Goal: Navigation & Orientation: Find specific page/section

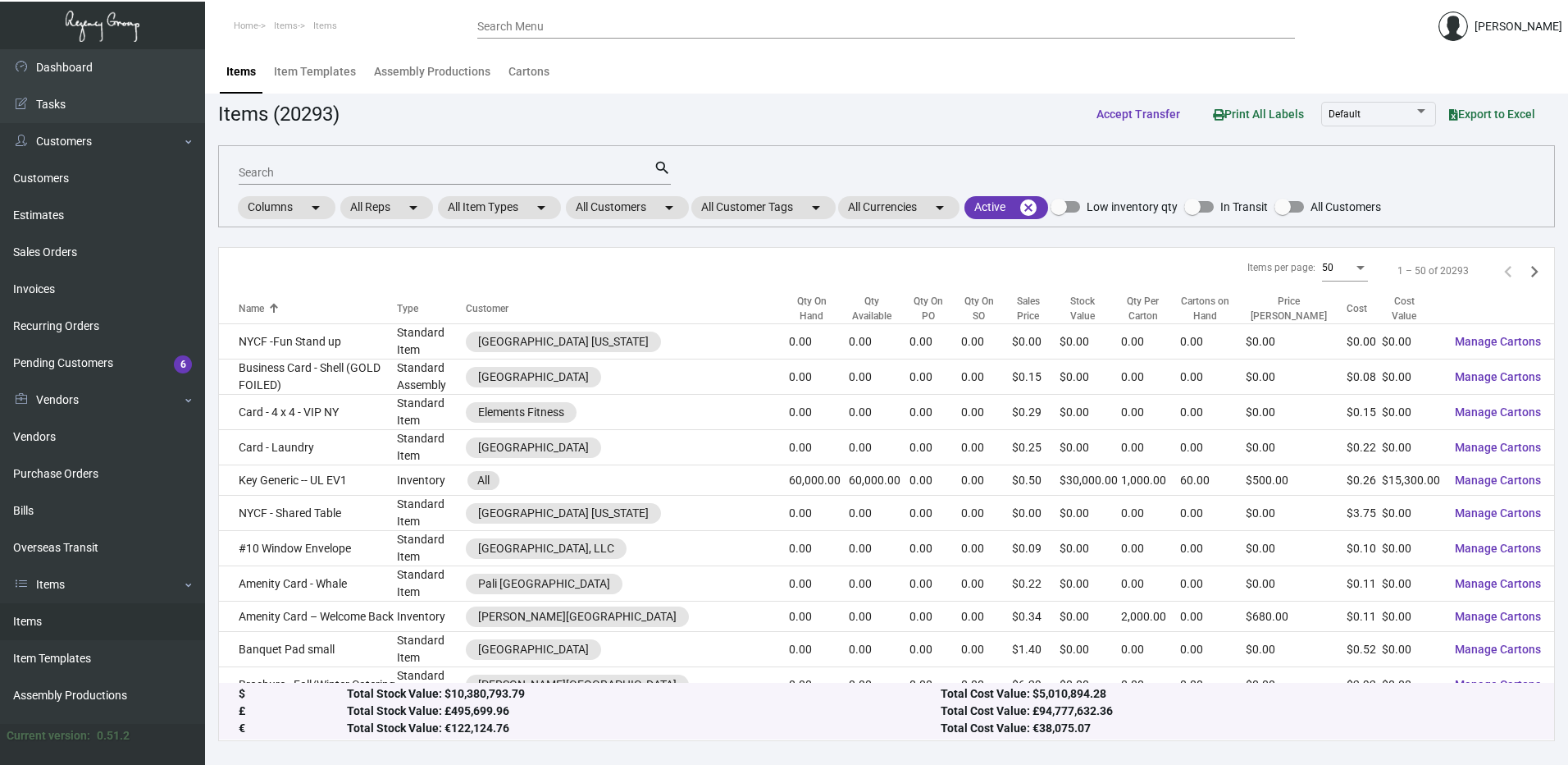
click at [398, 41] on ol "Home Items Items" at bounding box center [341, 27] width 272 height 42
click at [582, 64] on div "Items Item Templates Assembly Productions Cartons" at bounding box center [887, 71] width 1339 height 45
click at [534, 70] on div "Cartons" at bounding box center [529, 72] width 41 height 17
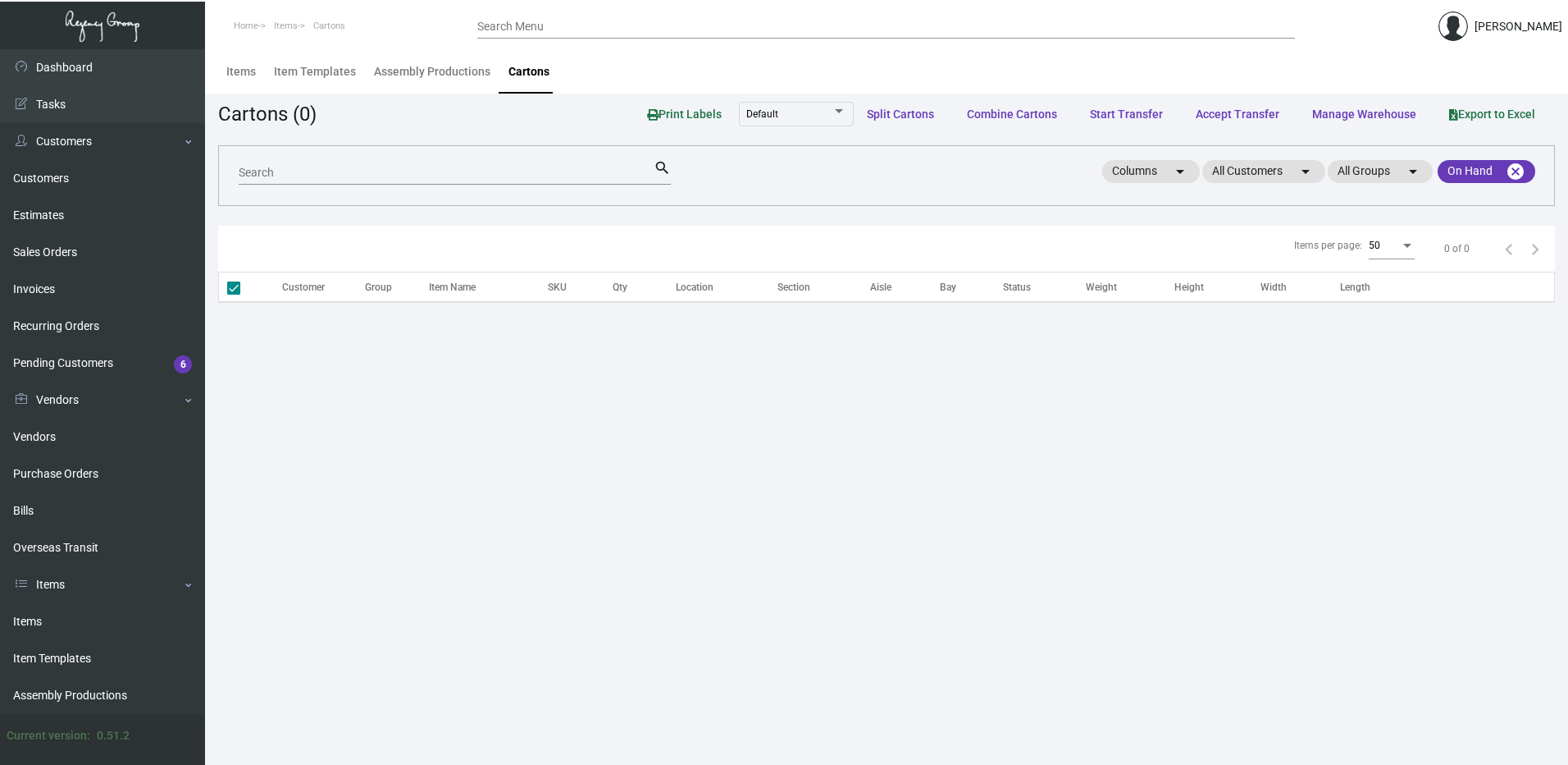
checkbox input "false"
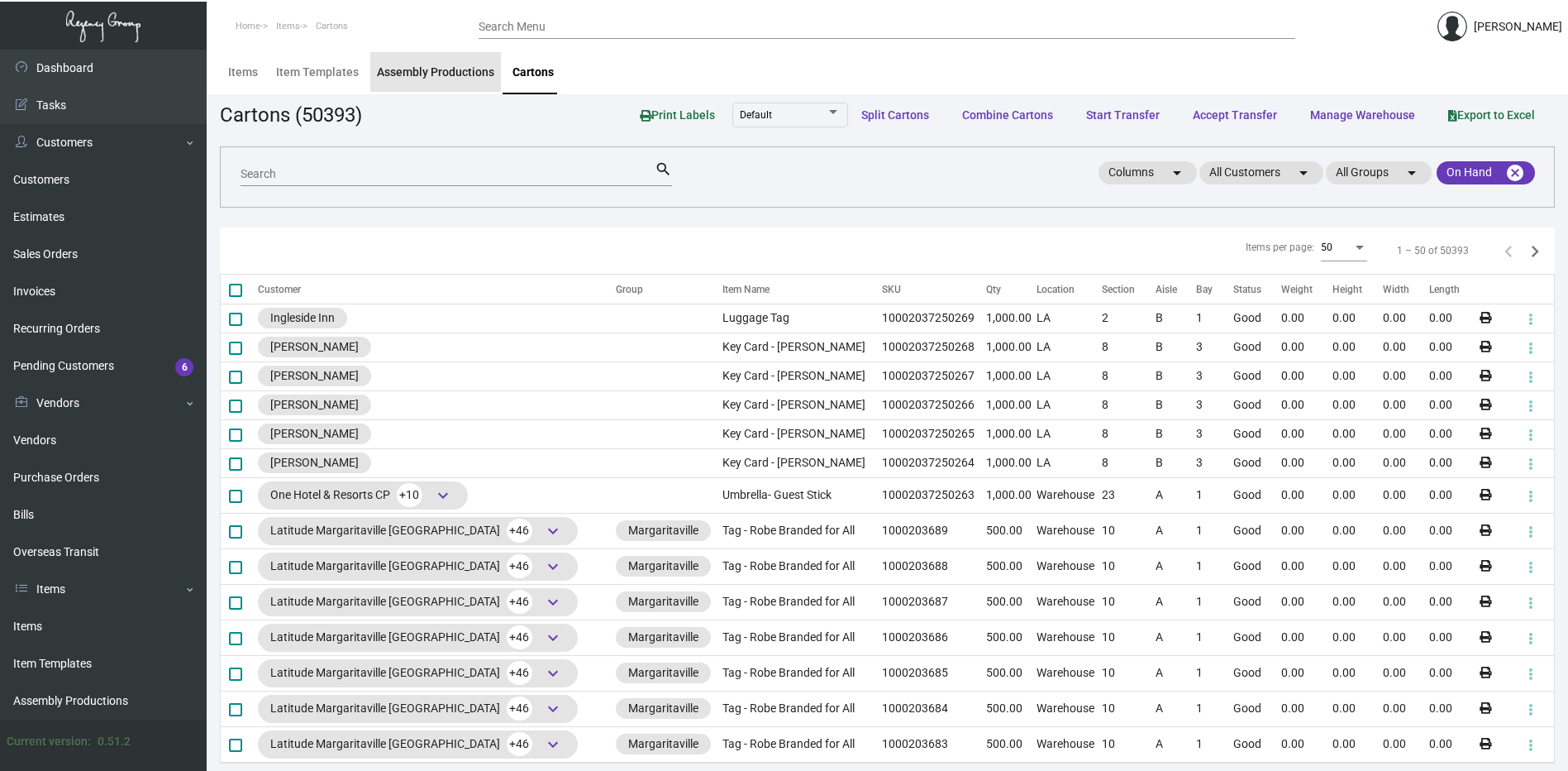
click at [465, 66] on div "Assembly Productions" at bounding box center [436, 73] width 118 height 17
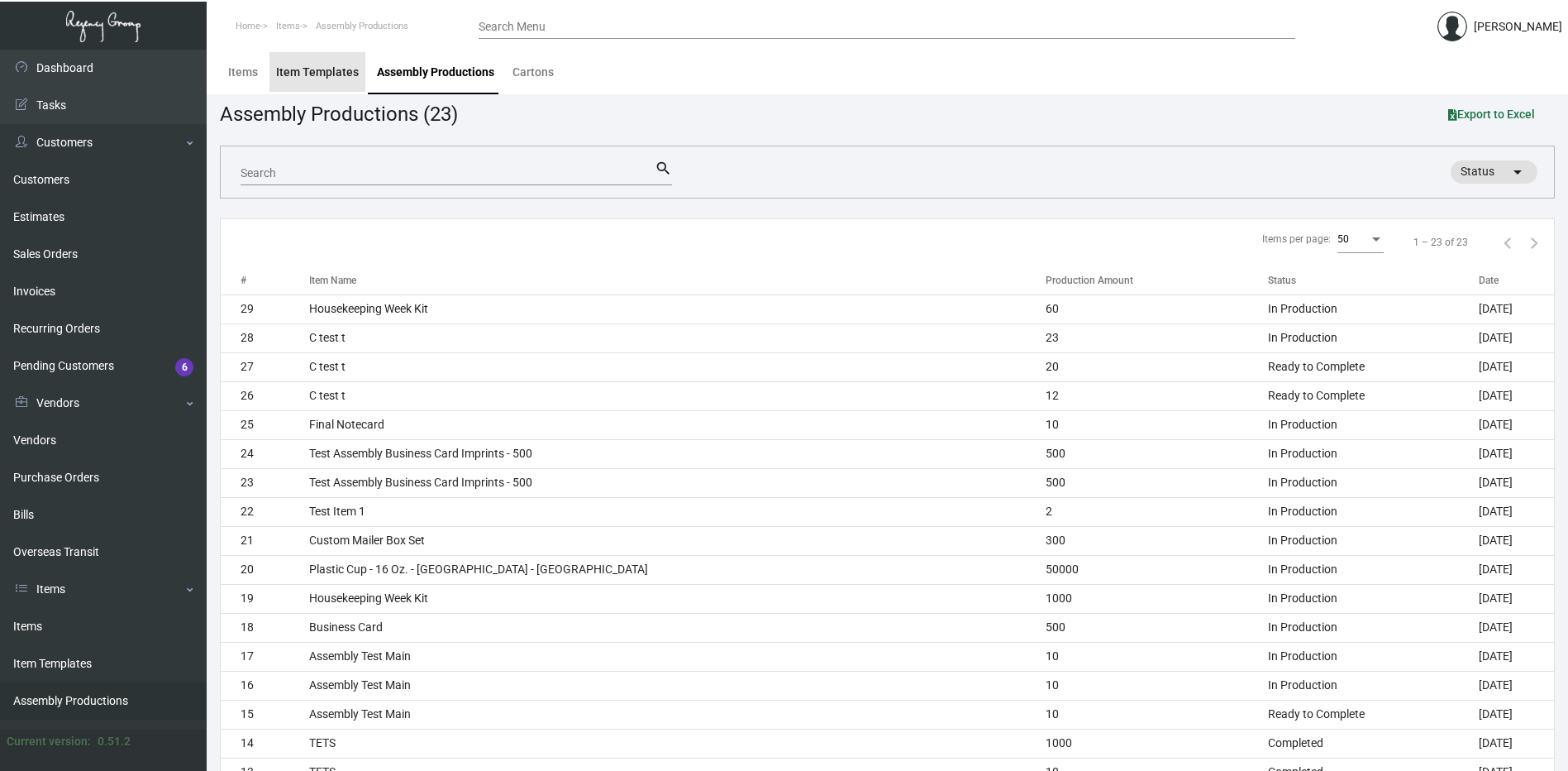
click at [327, 68] on div "Item Templates" at bounding box center [317, 73] width 82 height 17
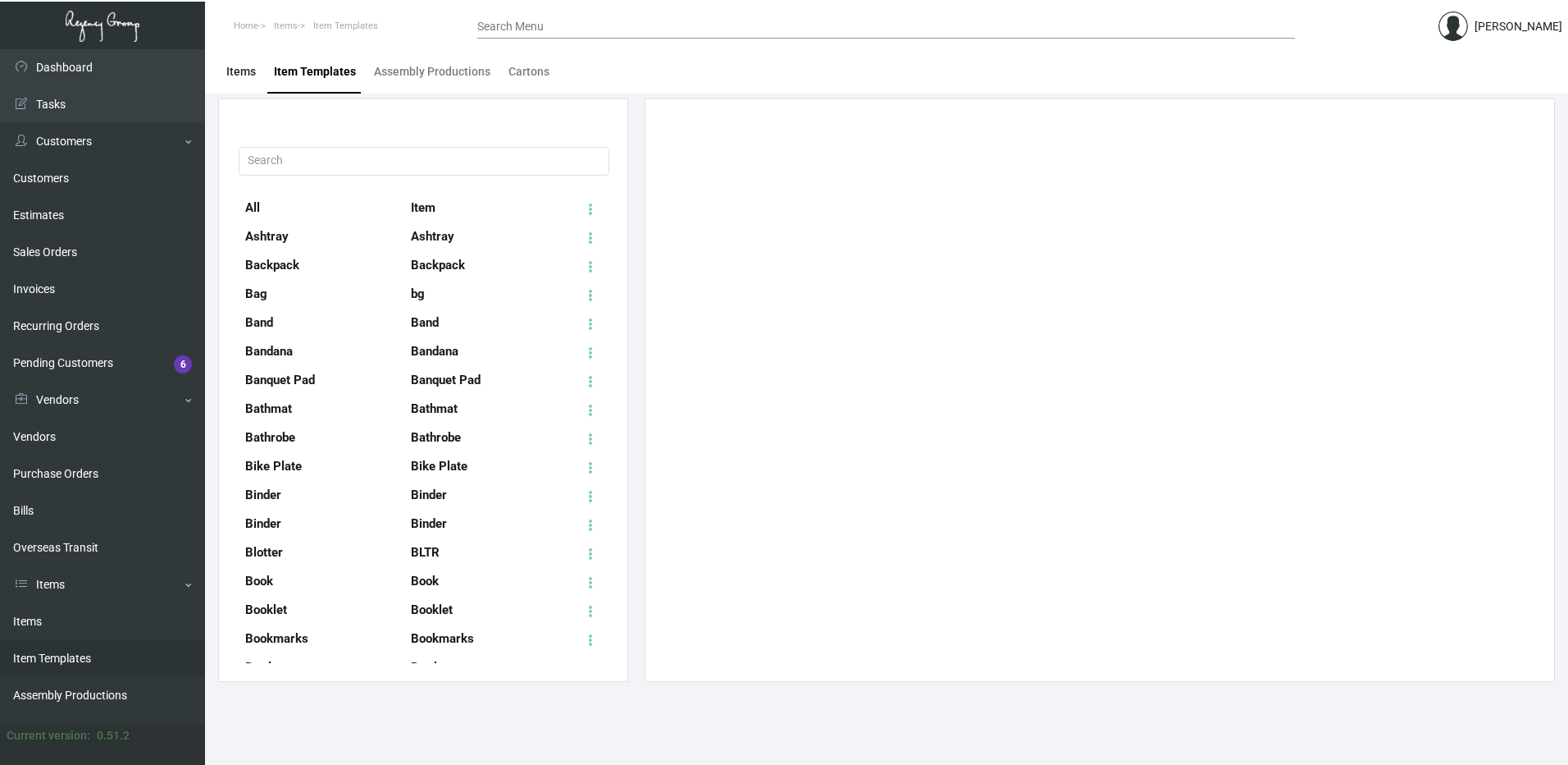
click at [247, 70] on div "Items" at bounding box center [241, 72] width 29 height 17
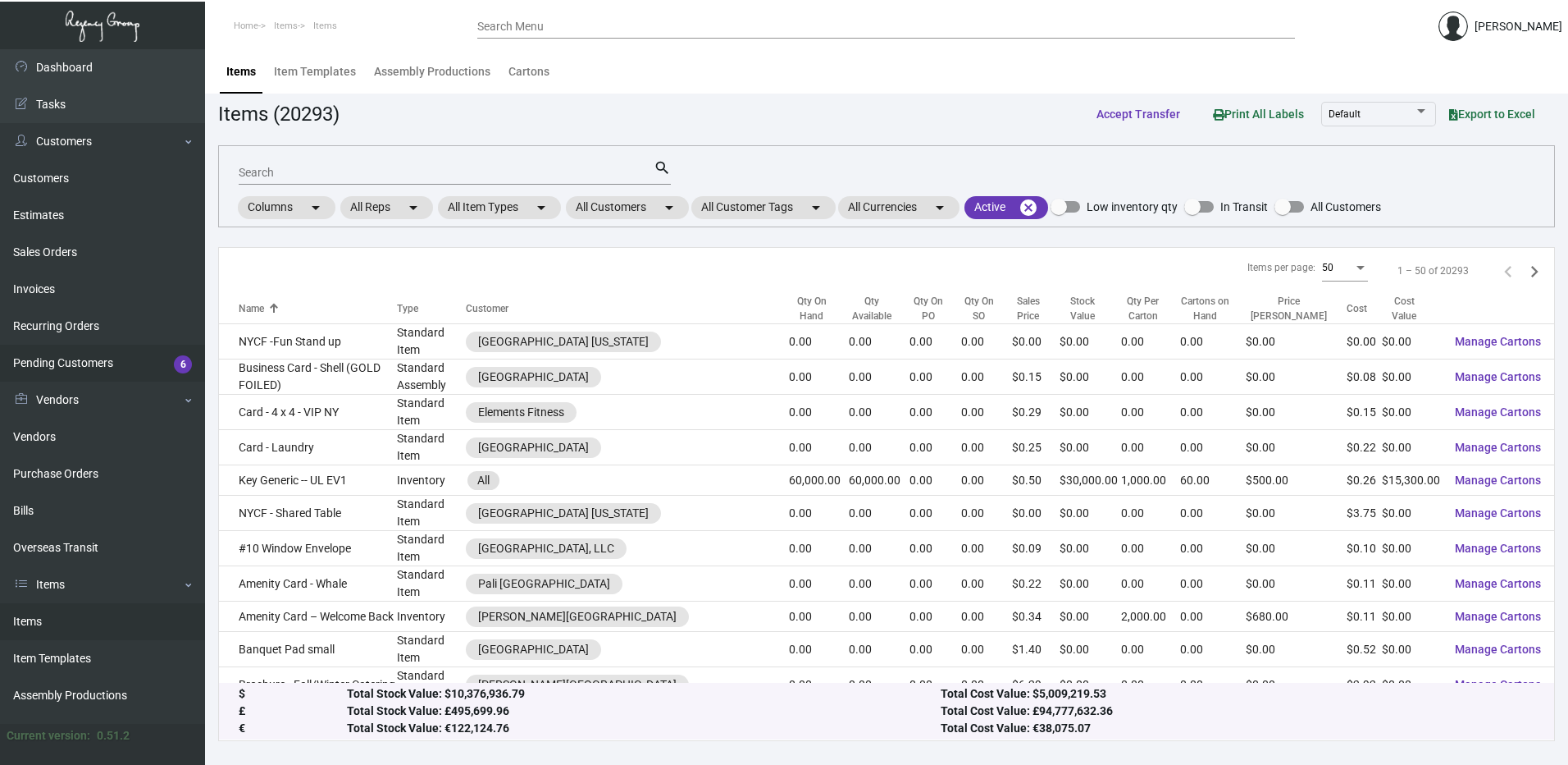
click at [80, 360] on link "Pending Customers 6" at bounding box center [102, 363] width 205 height 37
